Goal: Task Accomplishment & Management: Manage account settings

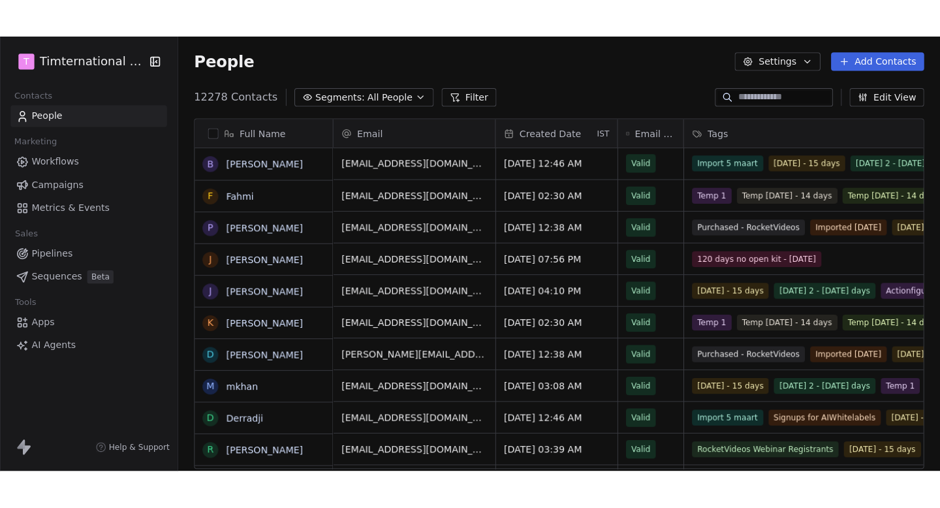
scroll to position [378, 753]
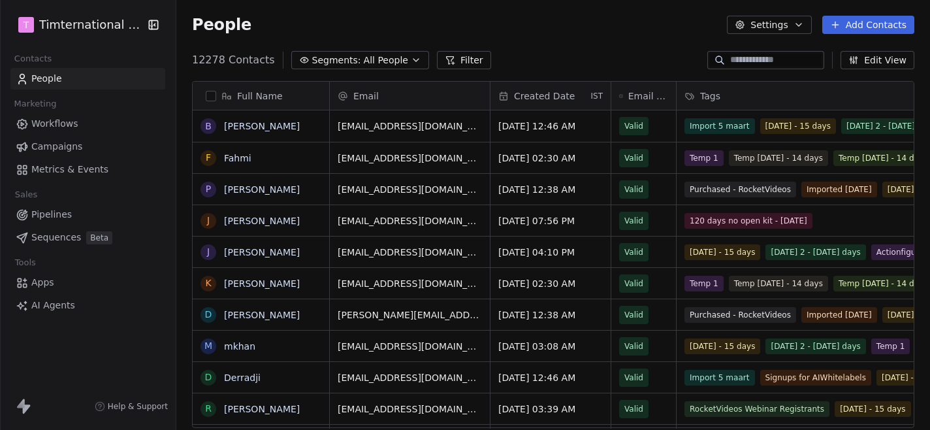
click at [364, 27] on div "People Settings Add Contacts" at bounding box center [553, 25] width 722 height 18
click at [122, 35] on body "T Timternational B.V. Contacts People Marketing Workflows Campaigns Metrics & E…" at bounding box center [465, 215] width 930 height 430
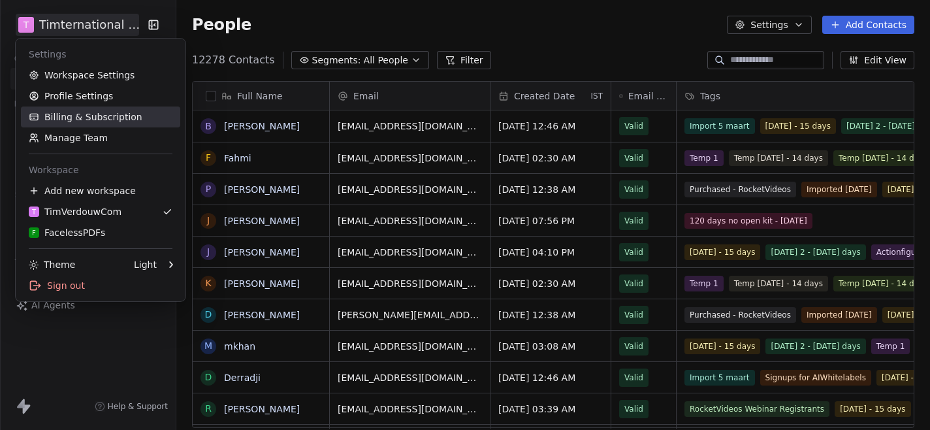
click at [93, 122] on link "Billing & Subscription" at bounding box center [100, 116] width 159 height 21
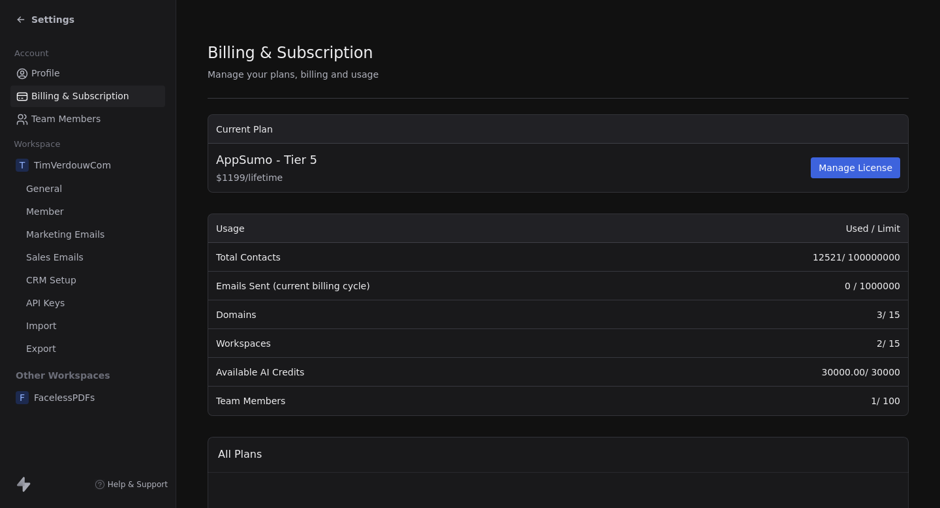
click at [197, 253] on section "Billing & Subscription Manage your plans, billing and usage Current Plan AppSum…" at bounding box center [558, 485] width 764 height 971
click at [826, 255] on td "12521 / 100000000" at bounding box center [776, 257] width 264 height 29
drag, startPoint x: 828, startPoint y: 258, endPoint x: 819, endPoint y: 258, distance: 9.1
click at [819, 258] on td "12521 / 100000000" at bounding box center [776, 257] width 264 height 29
